Goal: Information Seeking & Learning: Learn about a topic

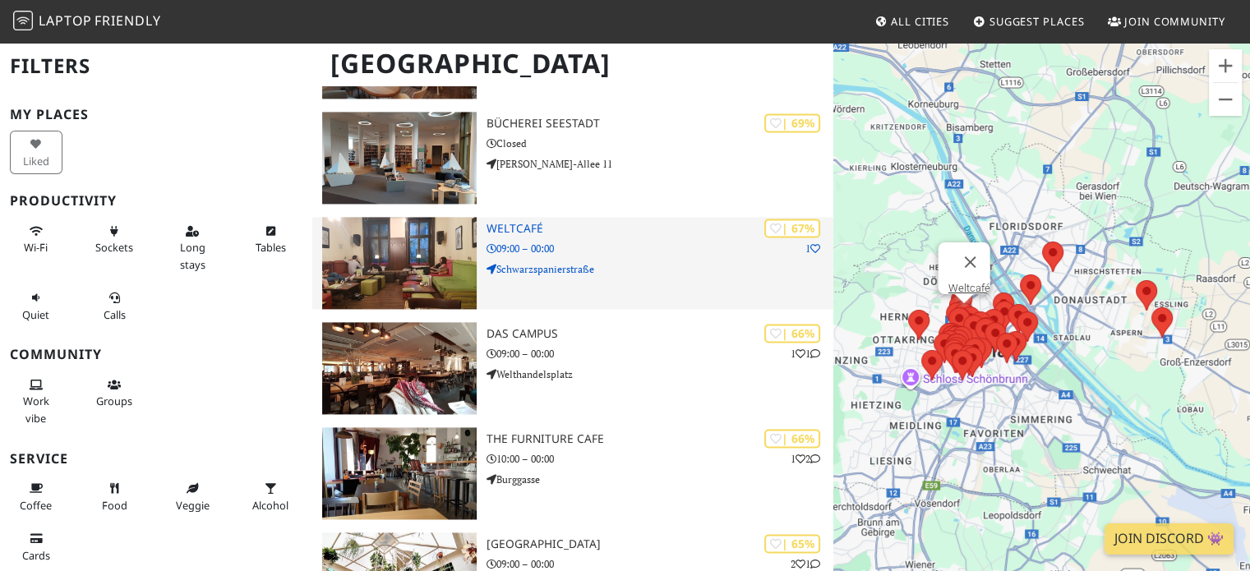
scroll to position [2370, 0]
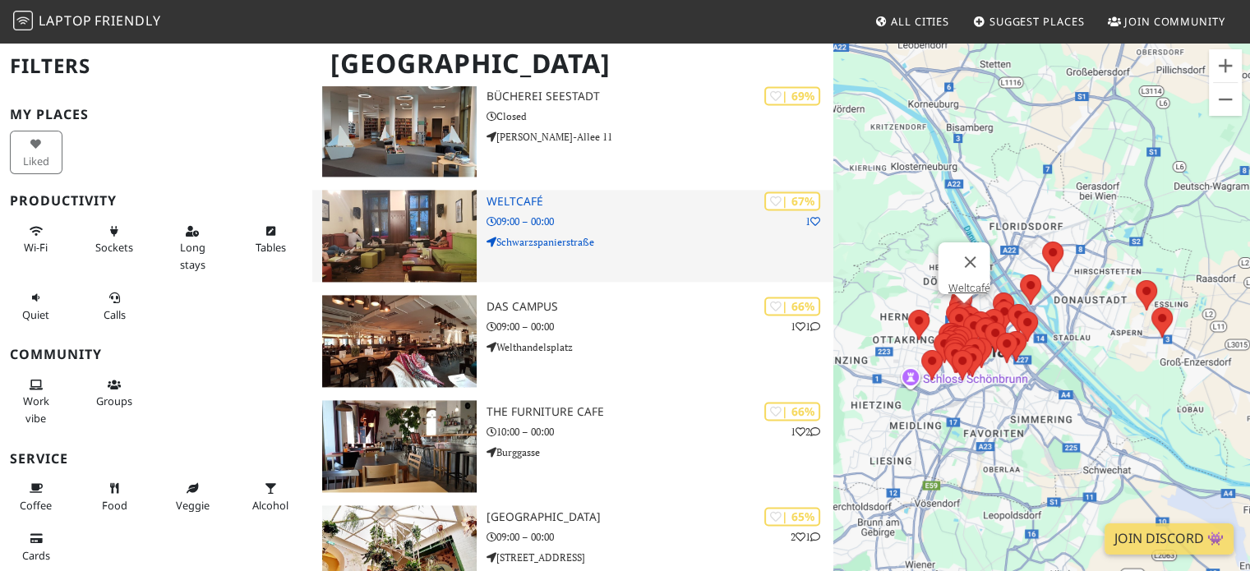
click at [455, 221] on img at bounding box center [399, 236] width 154 height 92
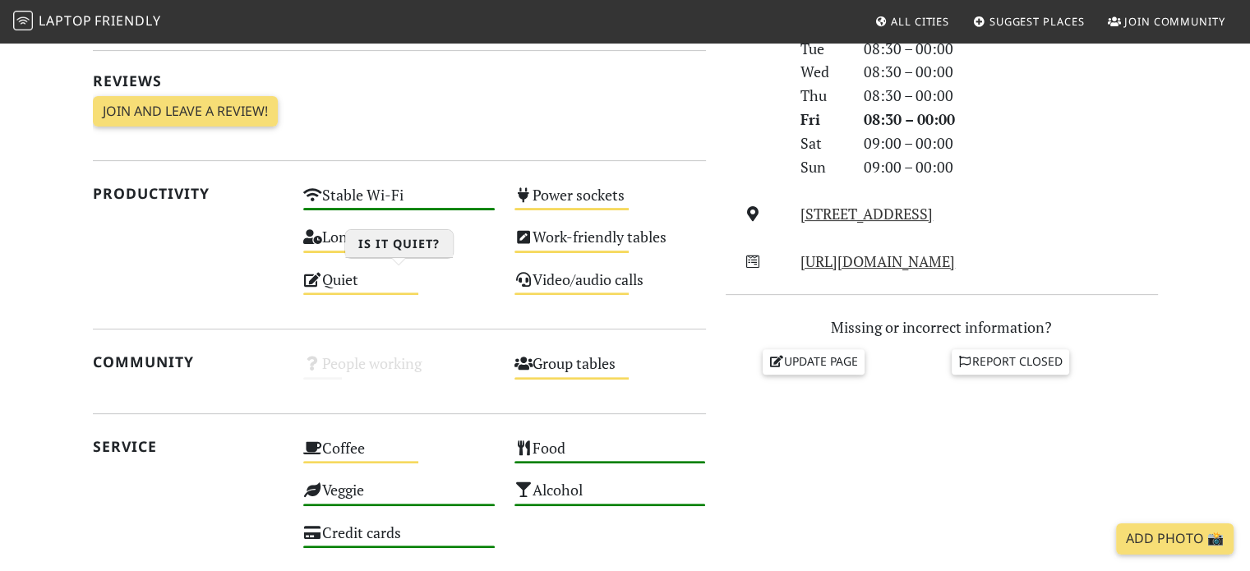
scroll to position [575, 0]
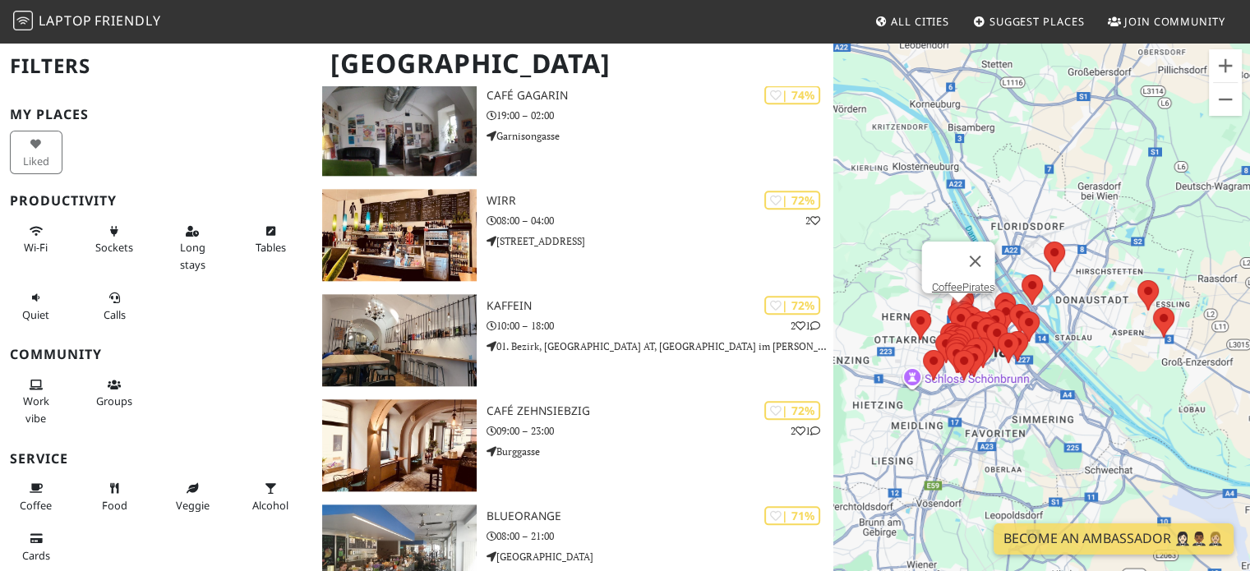
scroll to position [1890, 0]
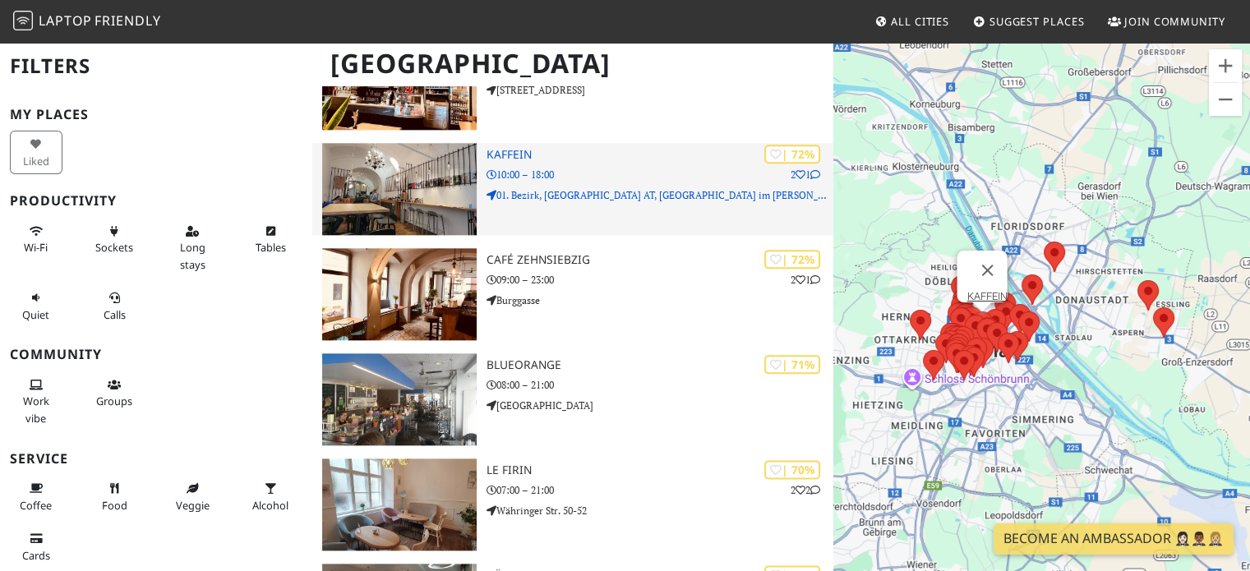
click at [418, 183] on img at bounding box center [399, 189] width 154 height 92
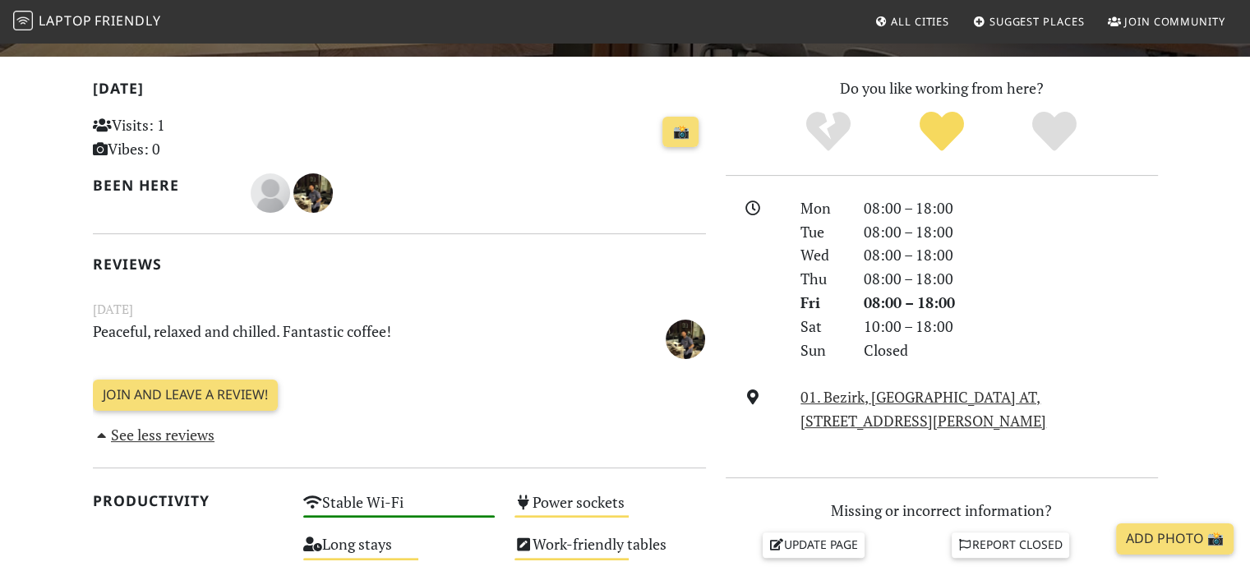
scroll to position [411, 0]
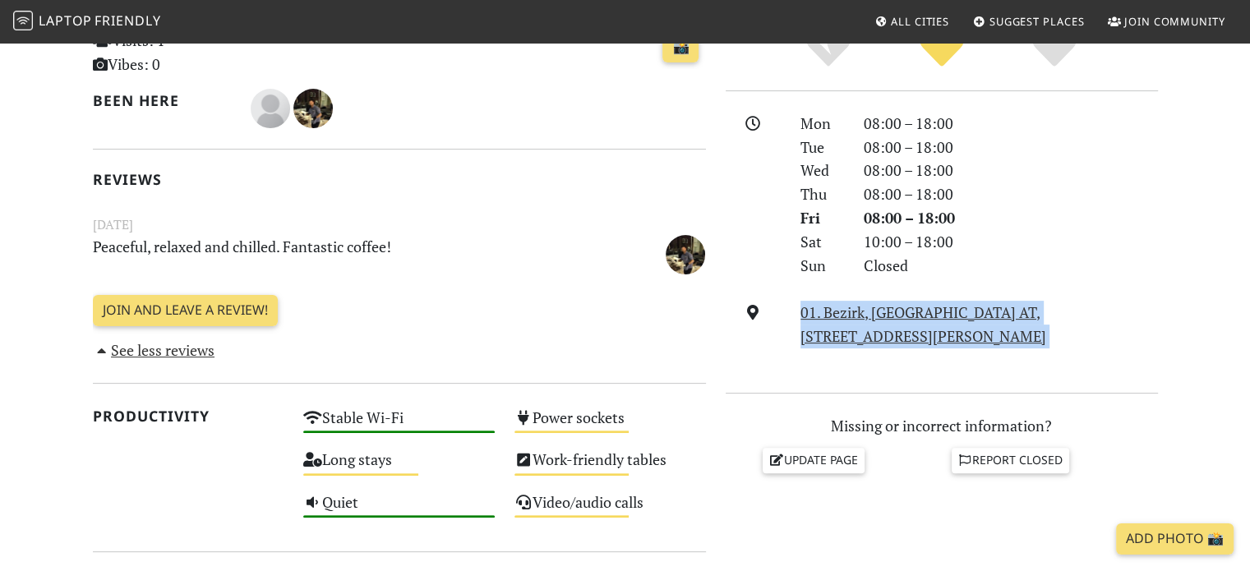
drag, startPoint x: 906, startPoint y: 348, endPoint x: 798, endPoint y: 308, distance: 115.0
click at [798, 308] on div "Mon 08:00 – 18:00 Tue 08:00 – 18:00 Wed 08:00 – 18:00 Thu 08:00 – 18:00 Fri 08:…" at bounding box center [942, 242] width 432 height 261
copy div "01. Bezirk, [GEOGRAPHIC_DATA] AT, [STREET_ADDRESS][PERSON_NAME]"
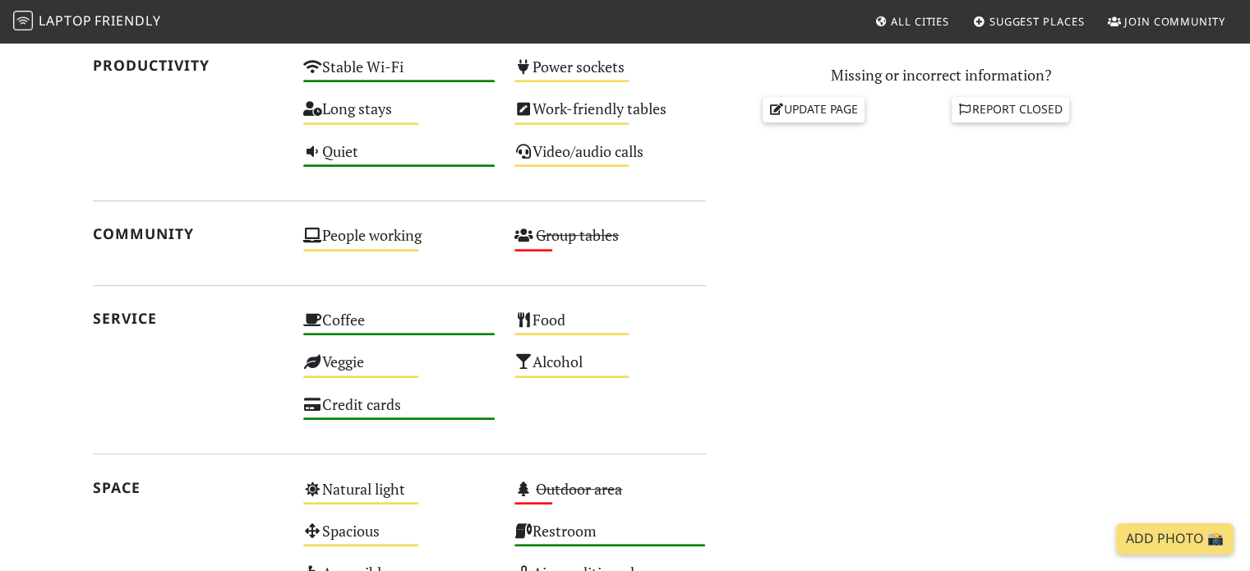
scroll to position [904, 0]
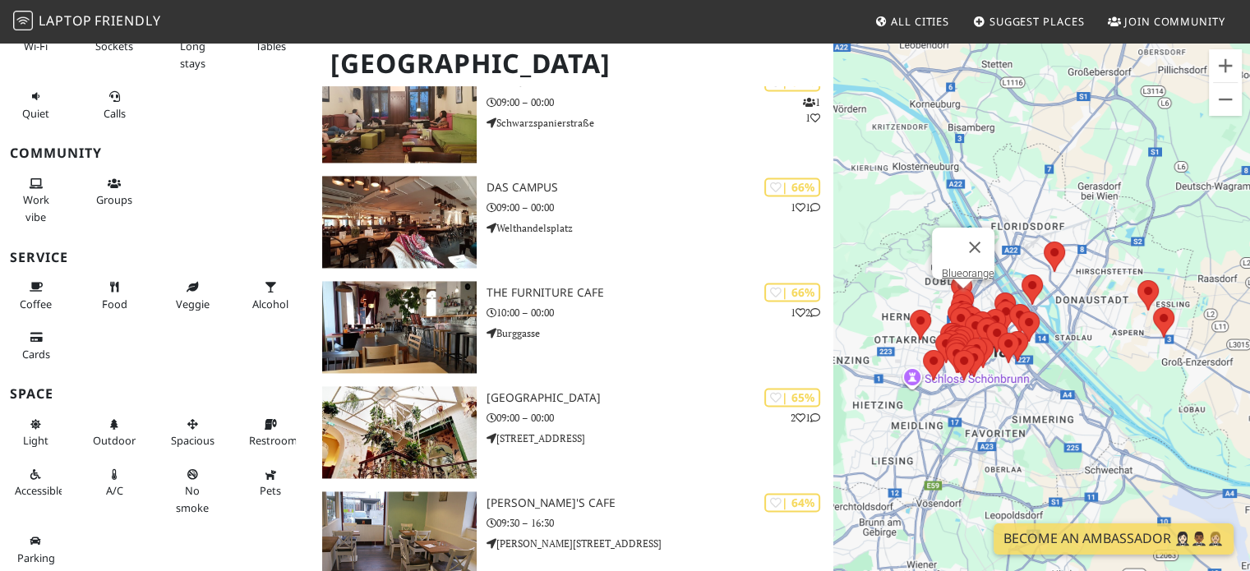
scroll to position [2712, 0]
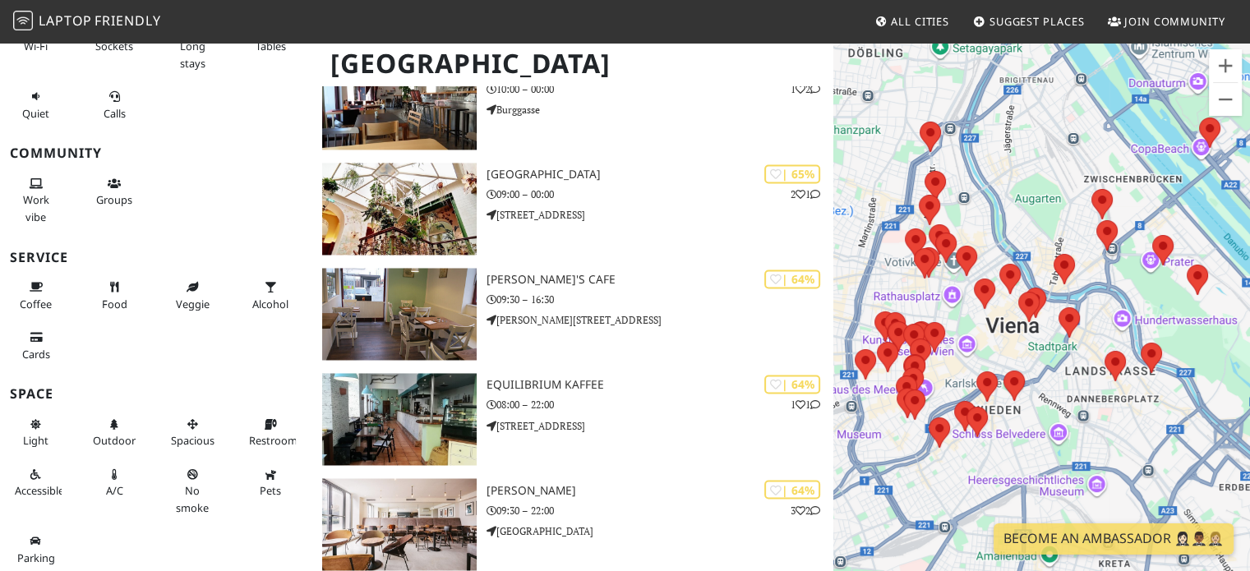
drag, startPoint x: 930, startPoint y: 344, endPoint x: 981, endPoint y: 237, distance: 119.1
click at [981, 238] on div "Para desplazarte, pulsa las teclas de flecha." at bounding box center [1041, 326] width 417 height 571
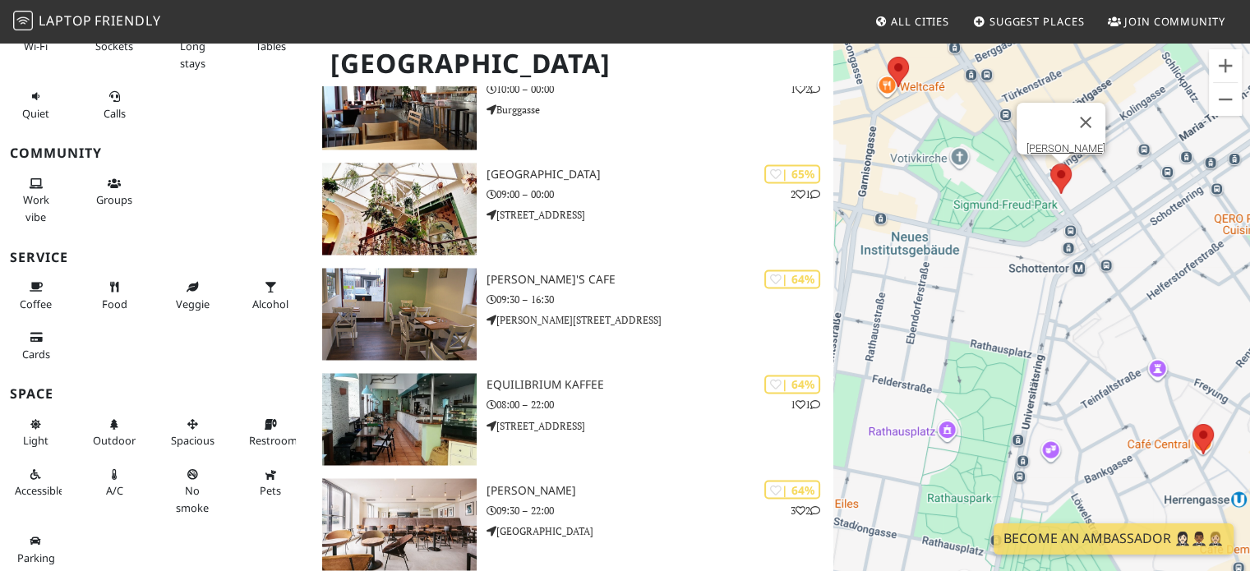
click at [1050, 164] on area at bounding box center [1050, 164] width 0 height 0
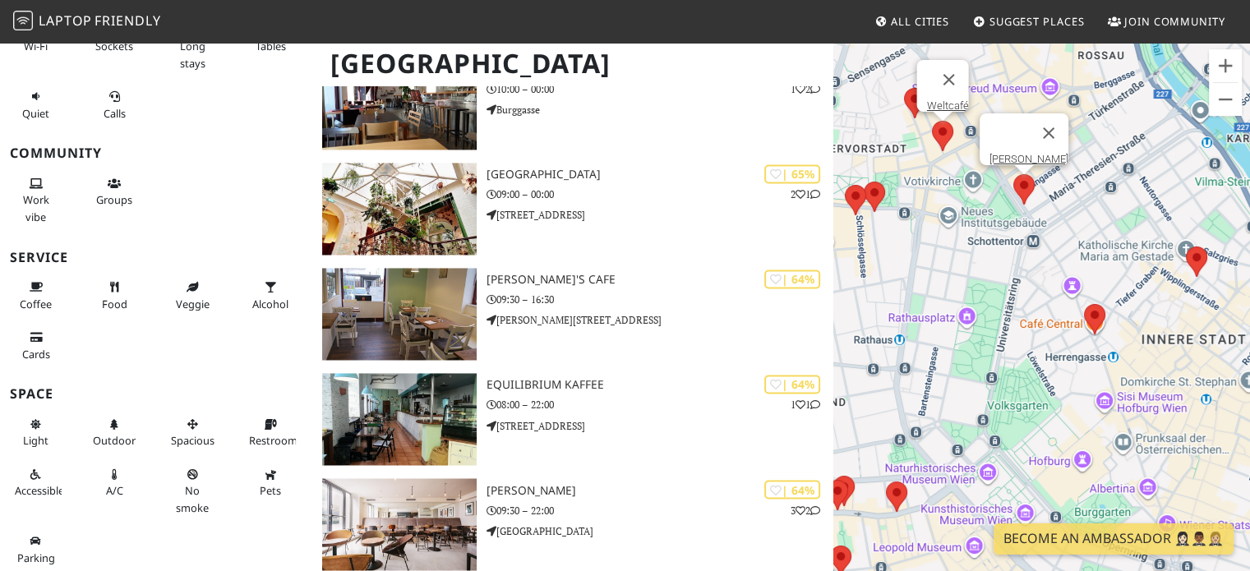
click at [948, 85] on div "Para desplazarte, pulsa las teclas de flecha. Jonas Reindl Weltcafé" at bounding box center [1041, 326] width 417 height 571
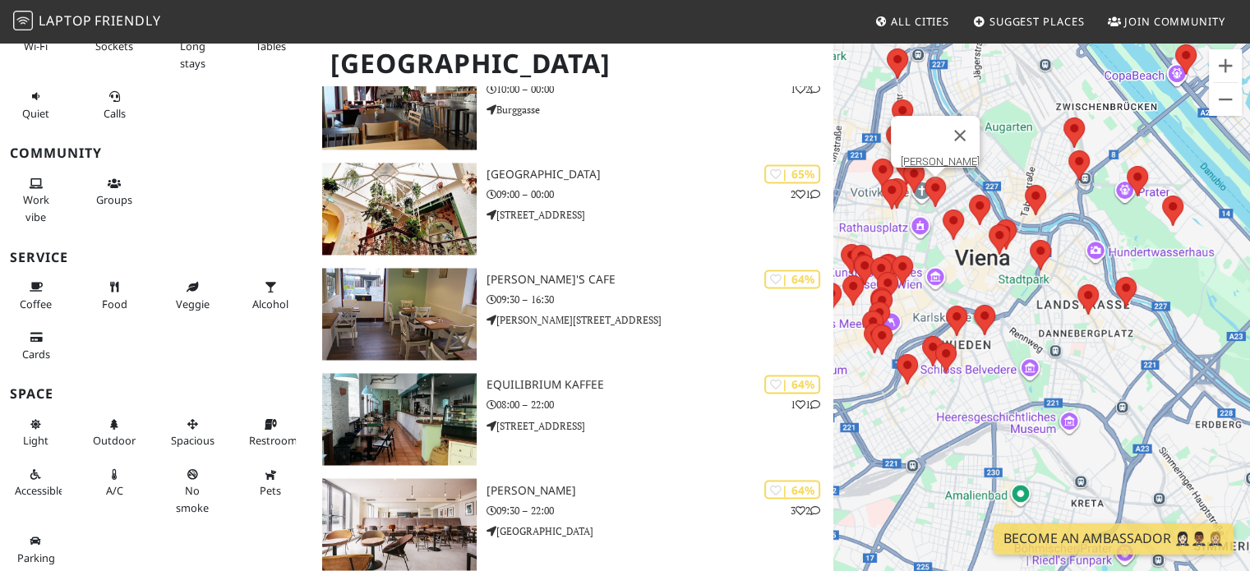
drag, startPoint x: 885, startPoint y: 145, endPoint x: 902, endPoint y: 170, distance: 30.1
click at [902, 155] on img at bounding box center [896, 139] width 21 height 30
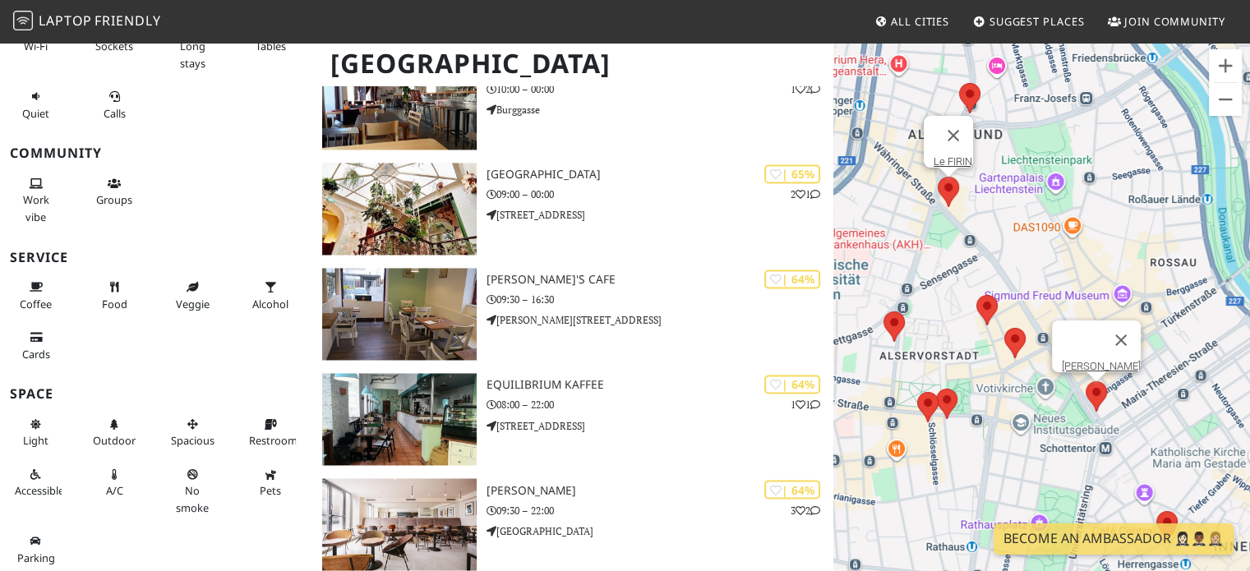
click at [938, 177] on area at bounding box center [938, 177] width 0 height 0
click at [947, 241] on div "Para desplazarte, pulsa las teclas de flecha. Le FIRIN" at bounding box center [1041, 326] width 417 height 571
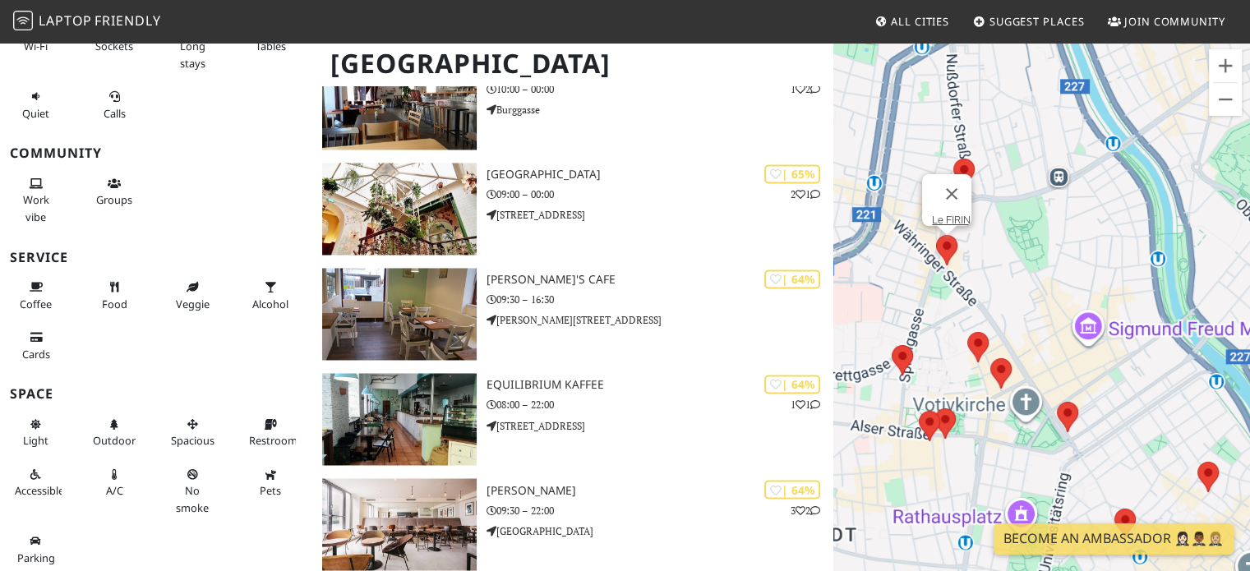
scroll to position [2795, 0]
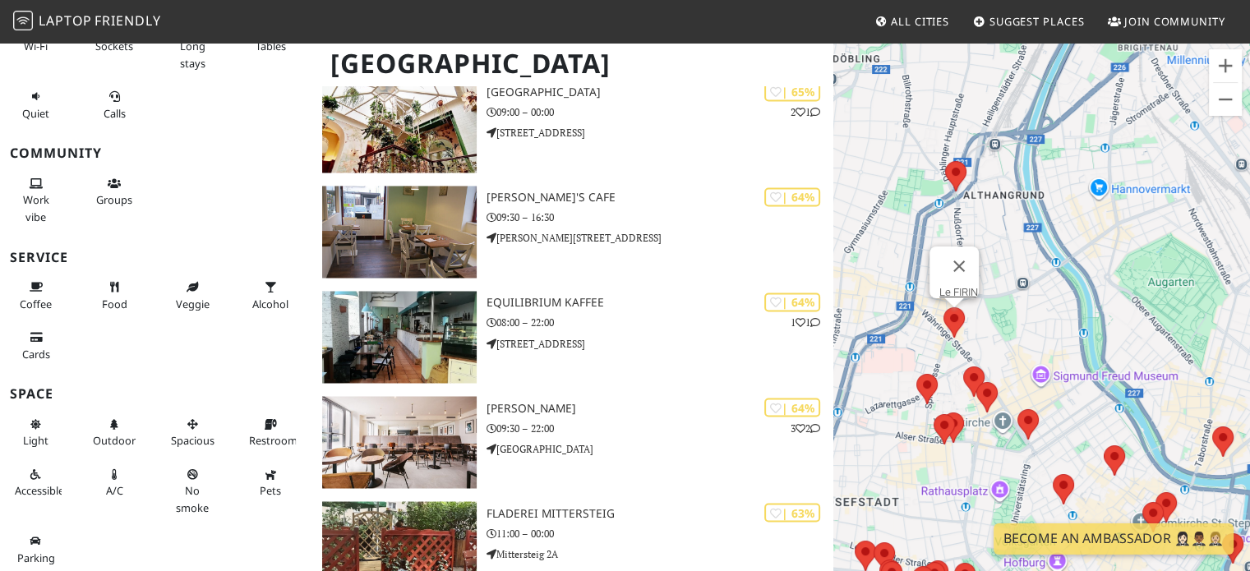
click at [1010, 324] on div "Para desplazarte, pulsa las teclas de flecha. Le FIRIN" at bounding box center [1041, 326] width 417 height 571
click at [963, 262] on button "Cerrar" at bounding box center [958, 266] width 39 height 39
